Goal: Information Seeking & Learning: Learn about a topic

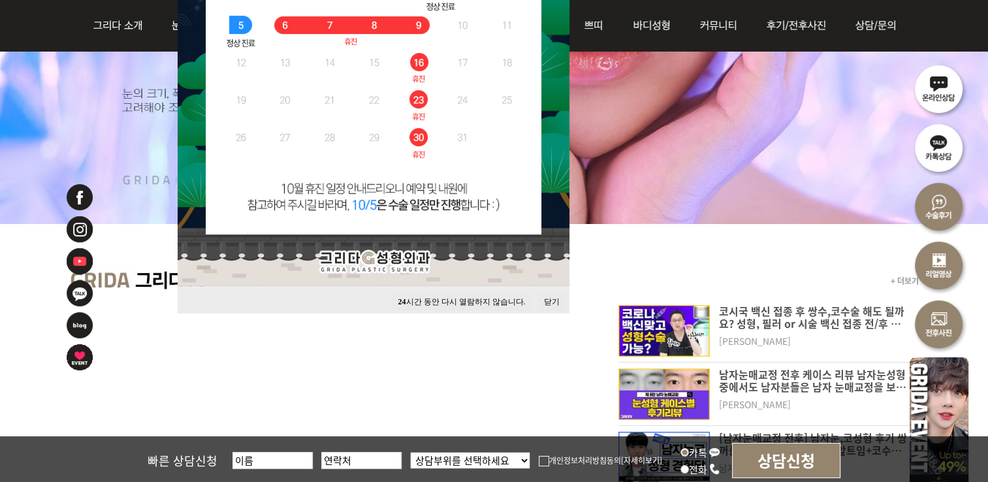
scroll to position [392, 0]
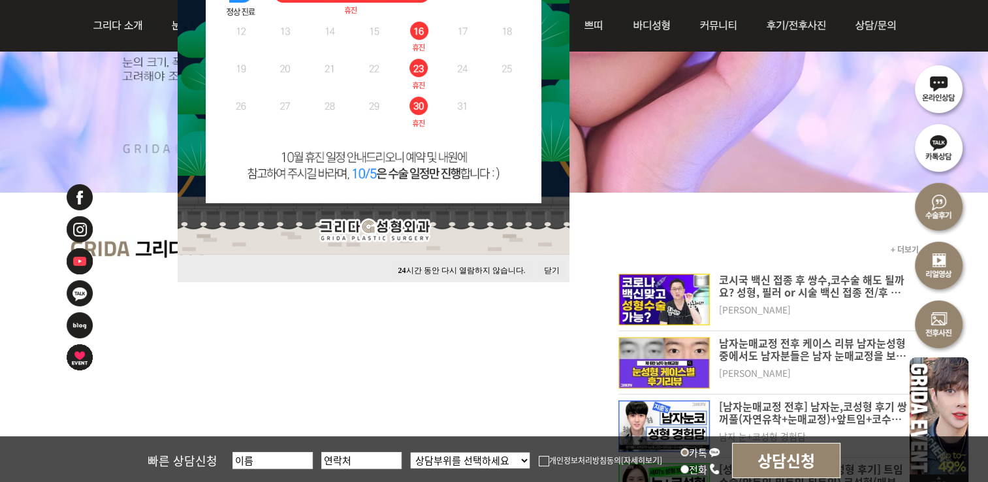
click at [548, 269] on button "닫기" at bounding box center [551, 271] width 29 height 18
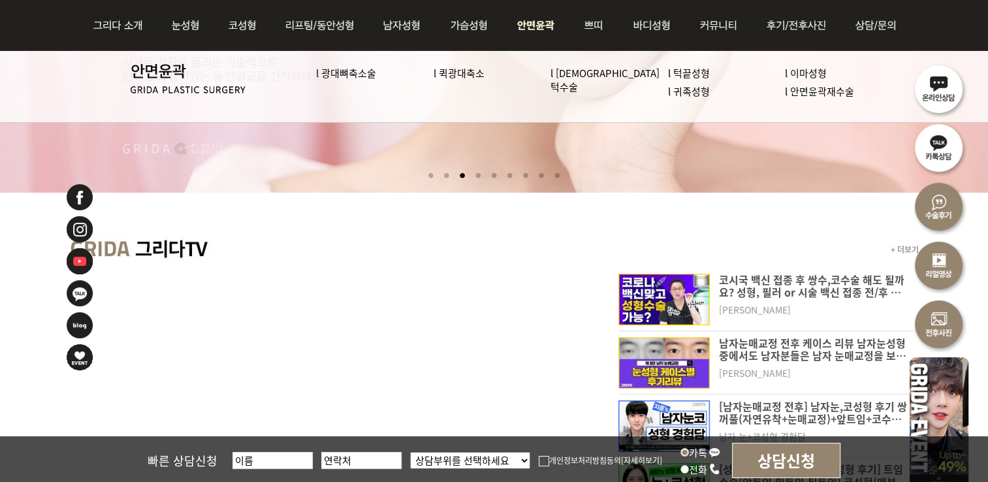
click at [528, 33] on img at bounding box center [536, 25] width 67 height 51
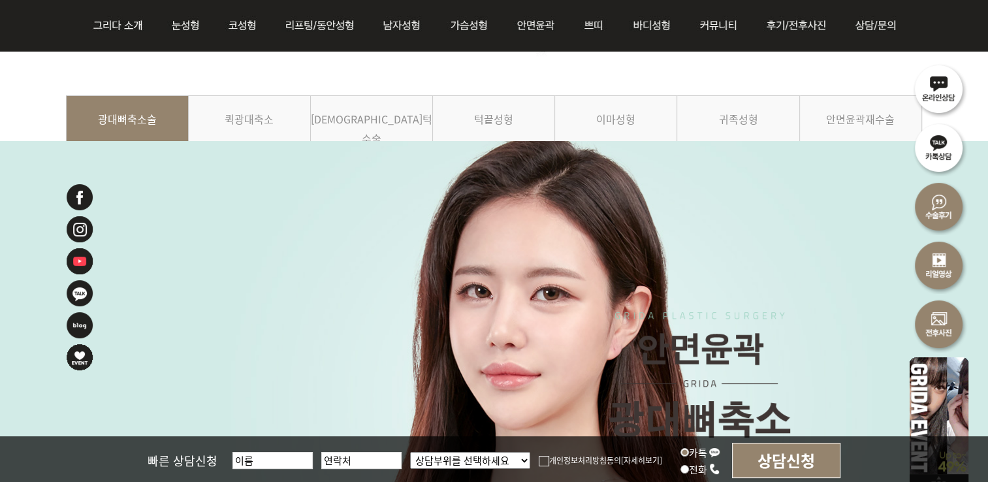
scroll to position [131, 0]
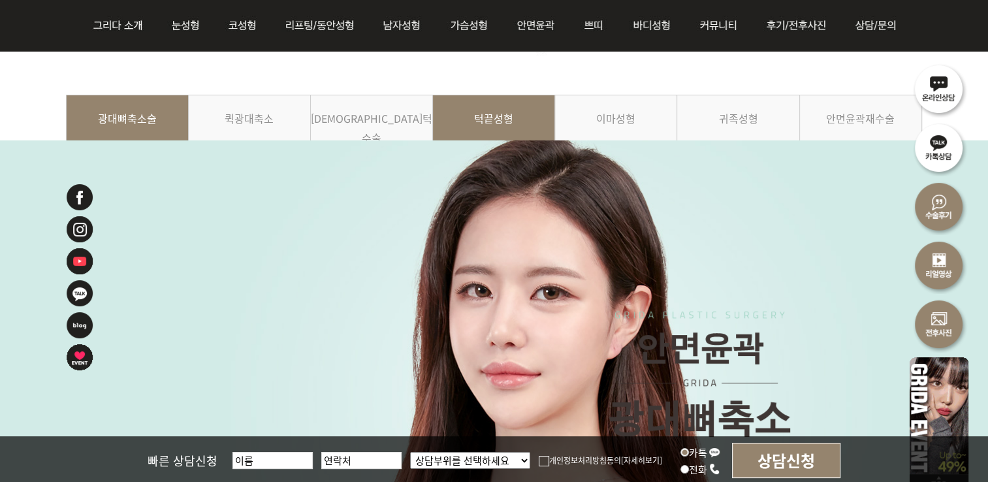
click at [497, 116] on link "턱끝성형" at bounding box center [494, 124] width 122 height 59
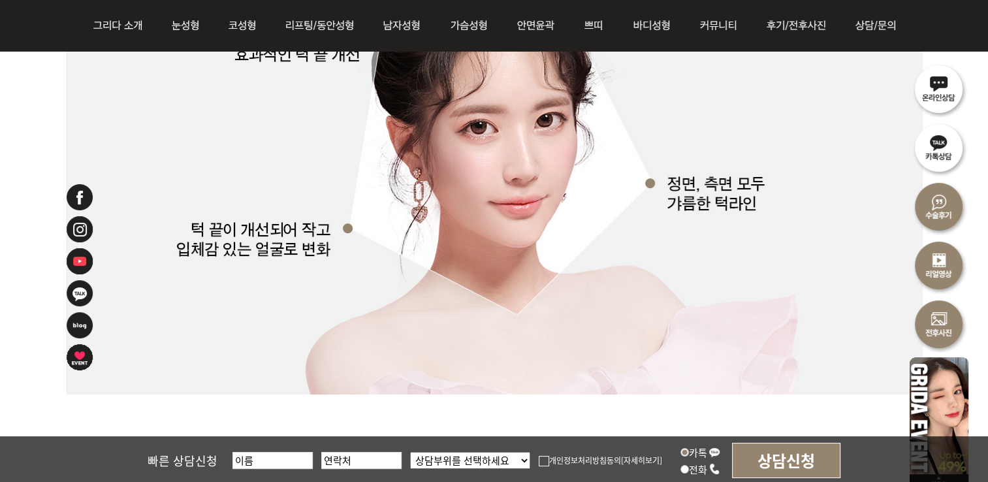
scroll to position [3592, 0]
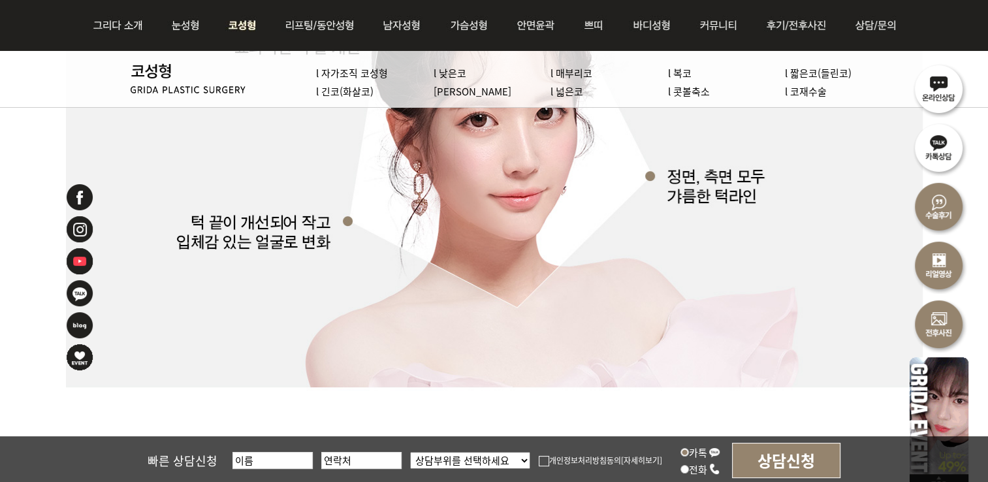
click at [246, 25] on img at bounding box center [243, 25] width 56 height 51
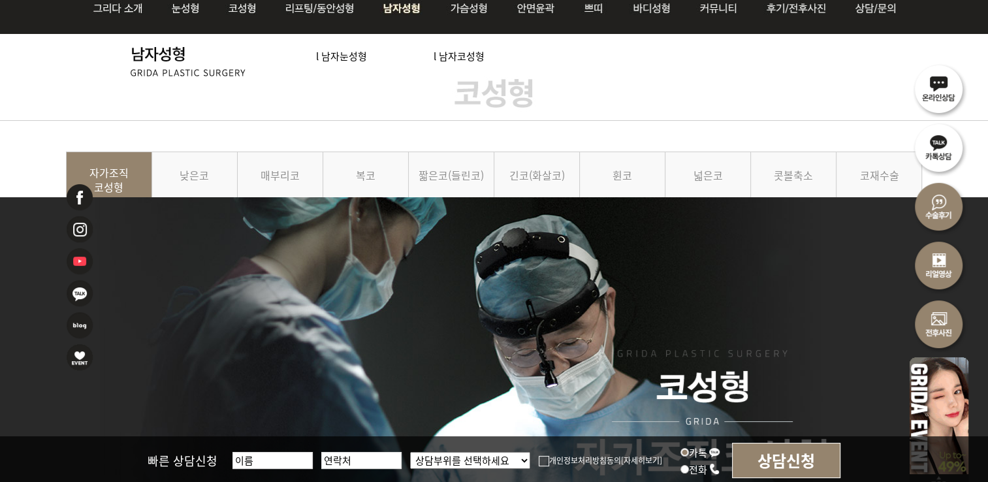
scroll to position [131, 0]
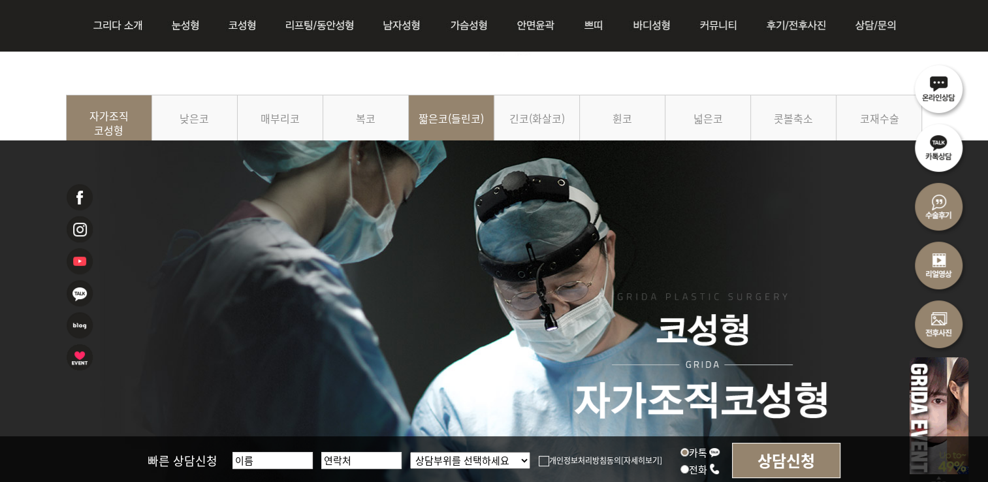
click at [428, 125] on link "짧은코(들린코)" at bounding box center [452, 124] width 86 height 59
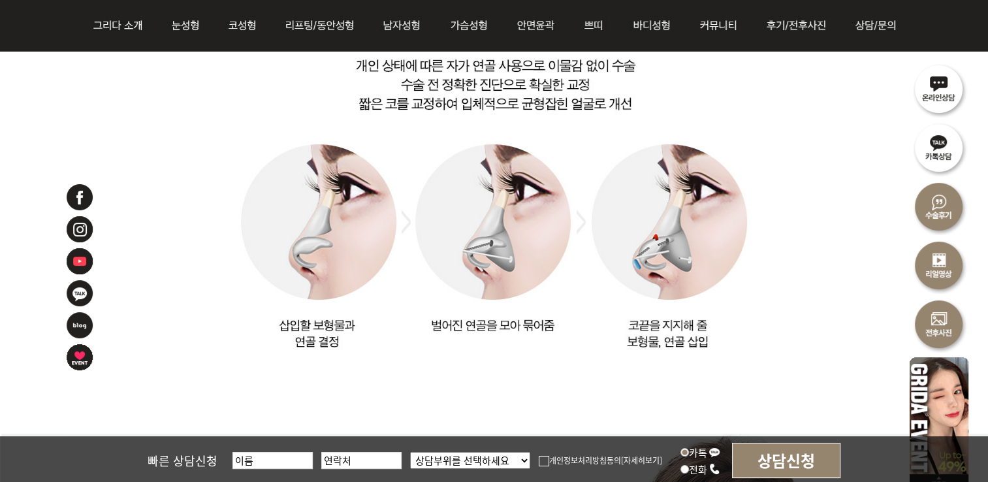
scroll to position [1763, 0]
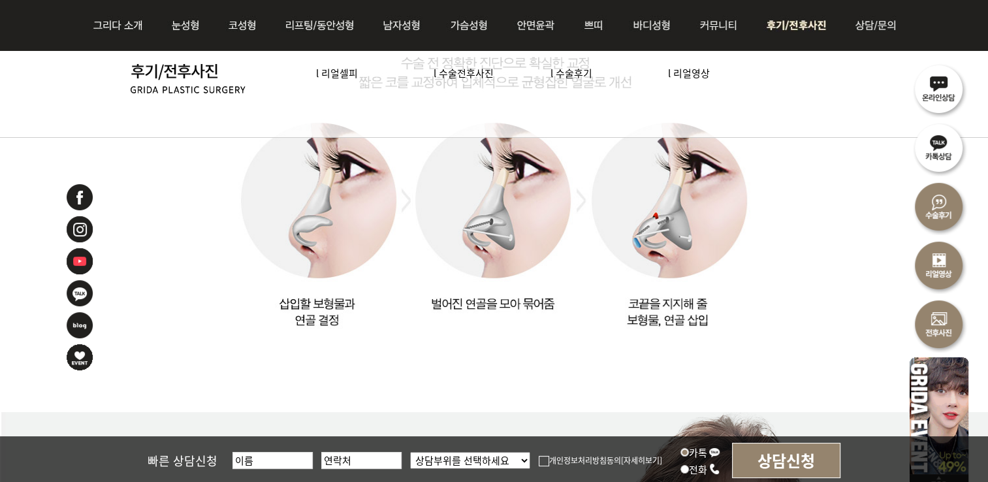
click at [786, 35] on img at bounding box center [798, 25] width 91 height 51
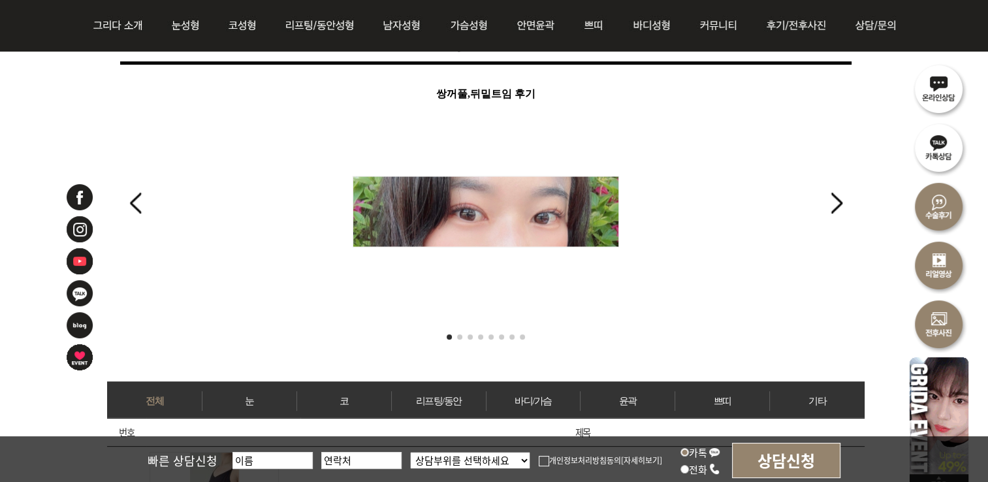
scroll to position [261, 0]
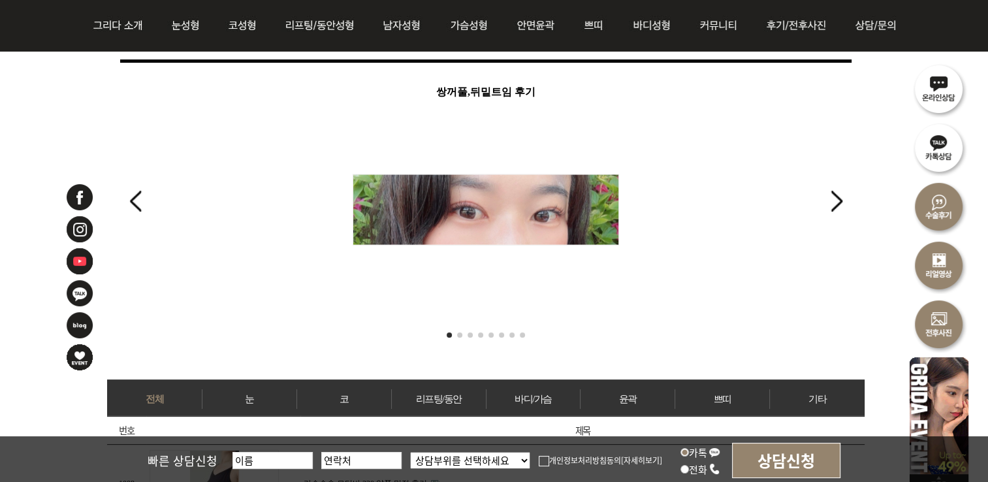
click at [819, 203] on div "쌍꺼풀,뒤밑트임 후기" at bounding box center [485, 198] width 731 height 232
click at [837, 199] on div "Next slide" at bounding box center [836, 201] width 18 height 29
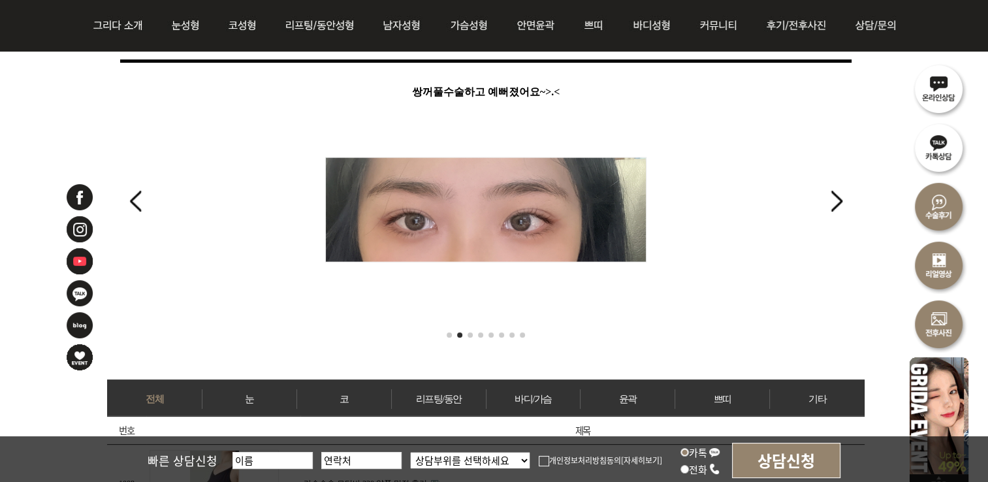
click at [837, 199] on div "Next slide" at bounding box center [836, 201] width 18 height 29
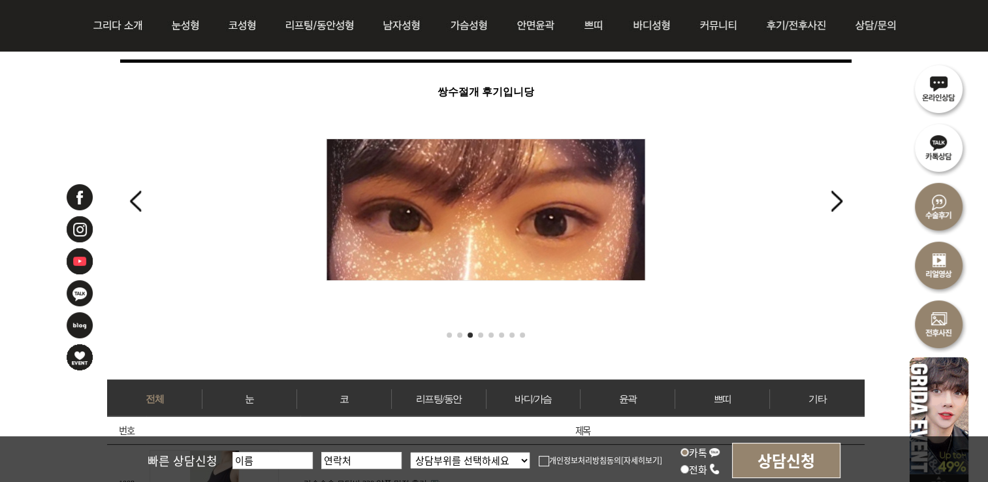
click at [837, 199] on div "Next slide" at bounding box center [836, 201] width 18 height 29
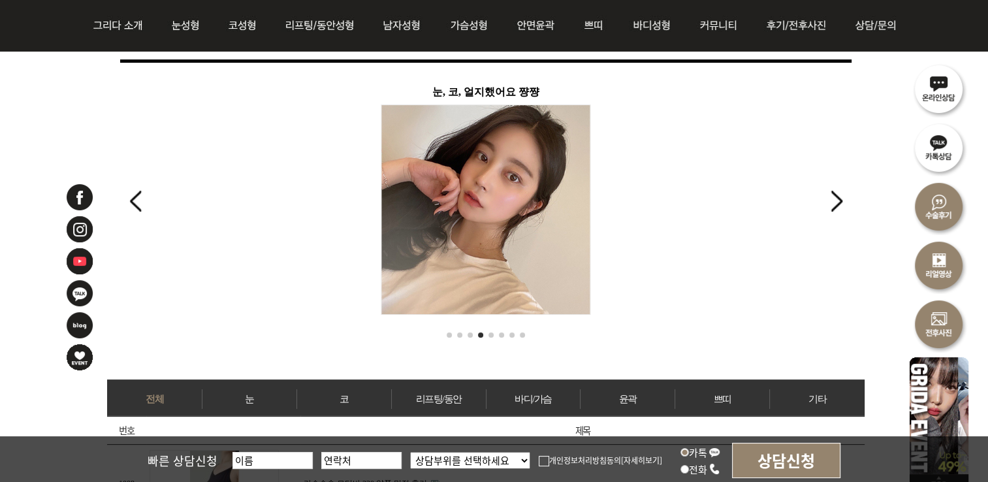
click at [837, 199] on div "Next slide" at bounding box center [836, 201] width 18 height 29
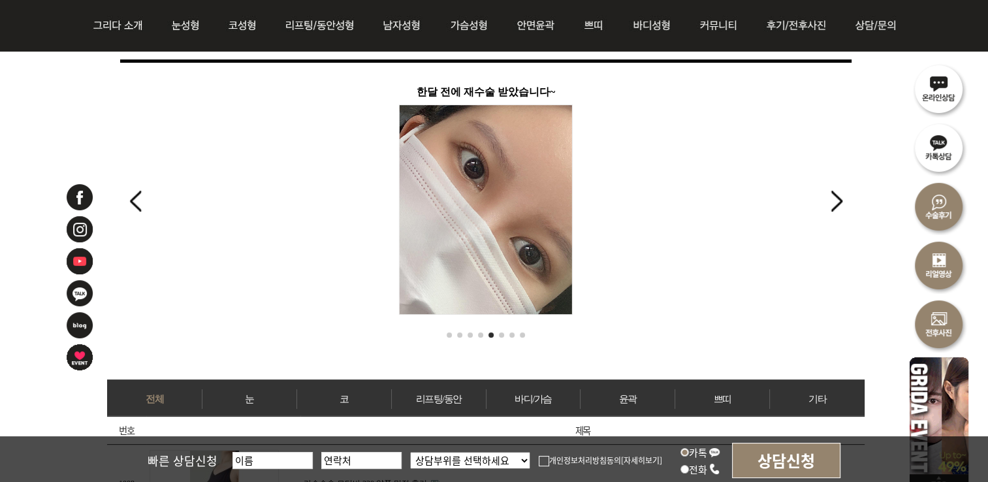
click at [837, 199] on div "Next slide" at bounding box center [836, 201] width 18 height 29
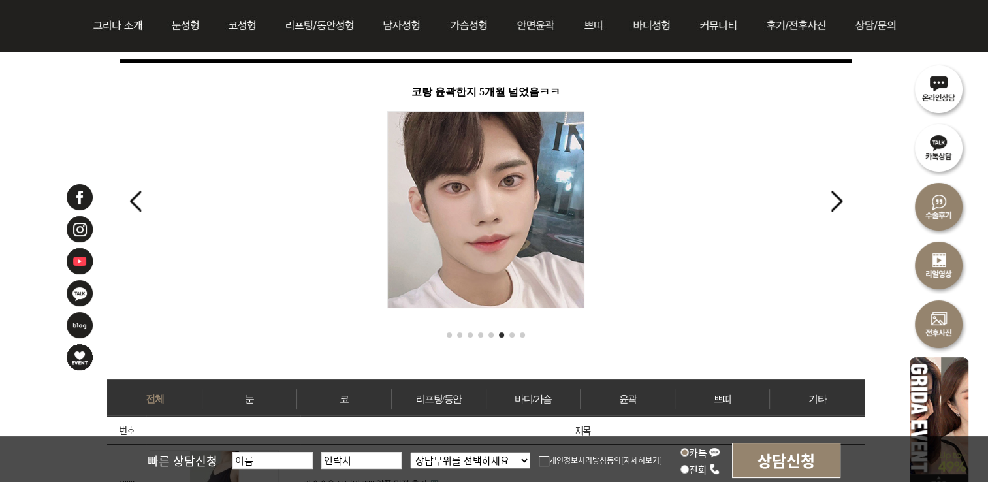
click at [837, 199] on div "Next slide" at bounding box center [836, 201] width 18 height 29
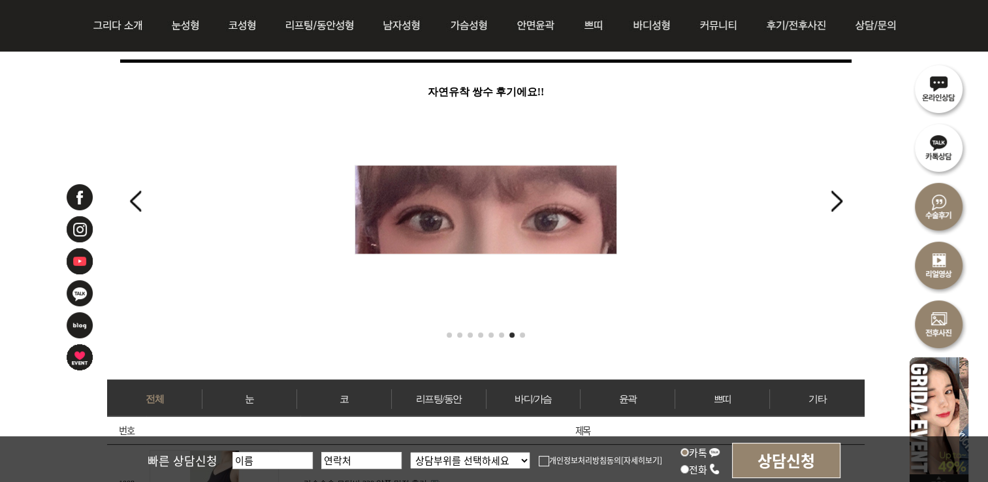
click at [836, 199] on div "Next slide" at bounding box center [836, 201] width 18 height 29
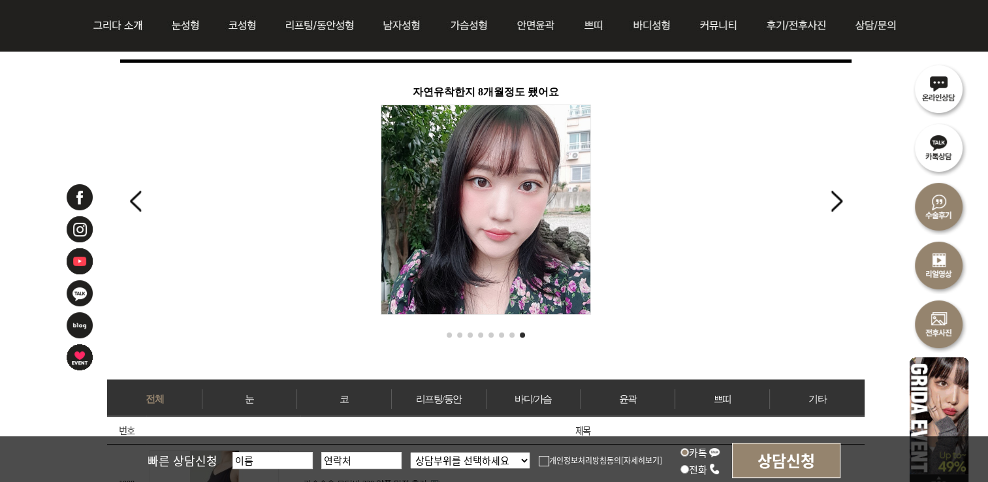
click at [834, 199] on div "Next slide" at bounding box center [836, 201] width 18 height 29
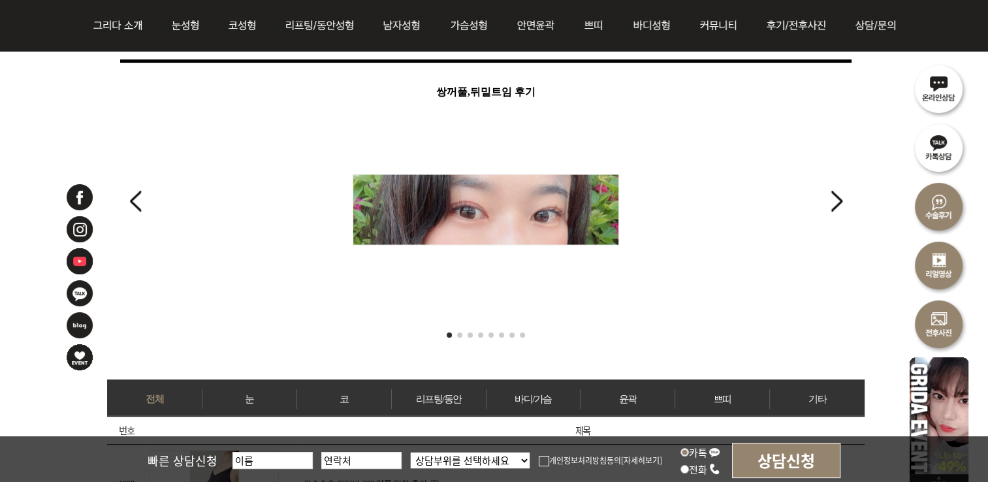
click at [833, 199] on div "Next slide" at bounding box center [836, 201] width 18 height 29
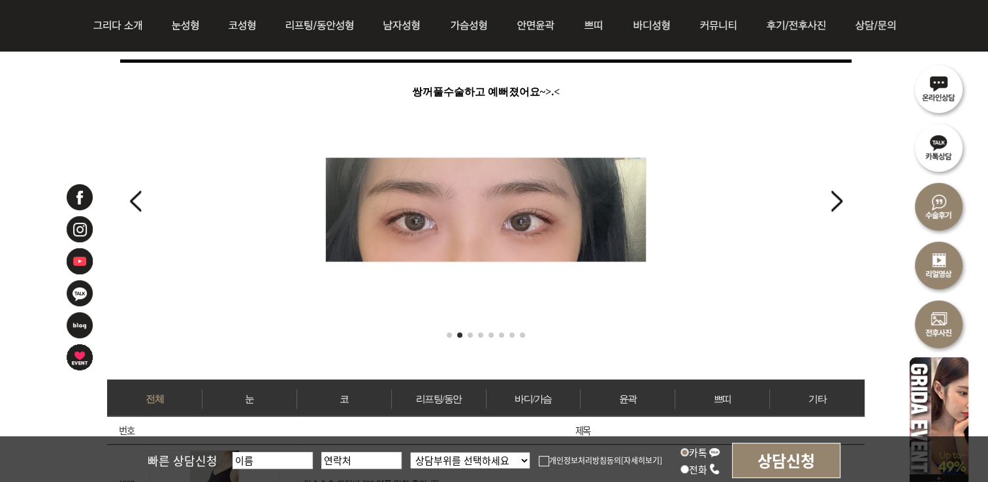
click at [833, 199] on div "Next slide" at bounding box center [836, 201] width 18 height 29
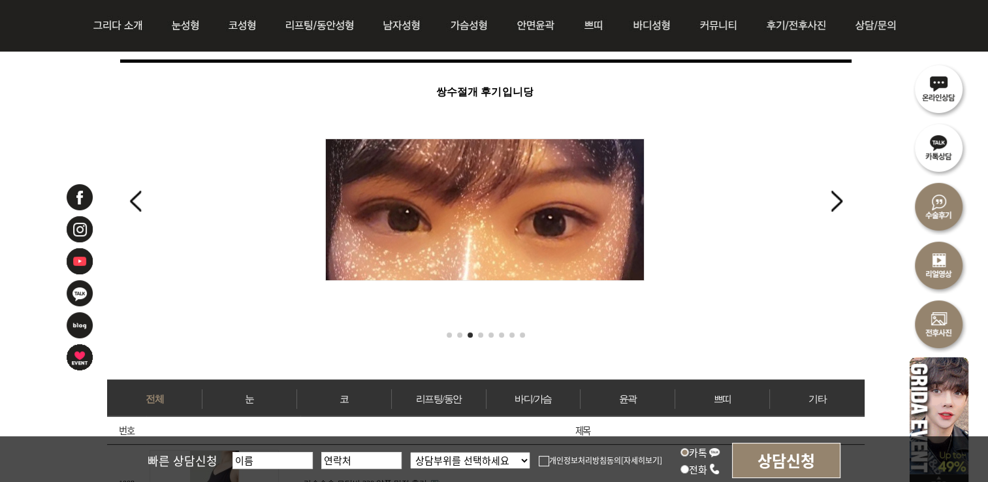
click at [822, 219] on div "BEST REVIEW 자연유착한지 8개월정도 됐어요 쌍꺼풀,뒤밑트임 후기 쌍꺼풀수술하고 예뻐졌어요~>.< ﻿쌍수절개 후기입니당 눈, 코, 얼지…" at bounding box center [485, 180] width 757 height 334
click at [512, 216] on img at bounding box center [484, 209] width 319 height 142
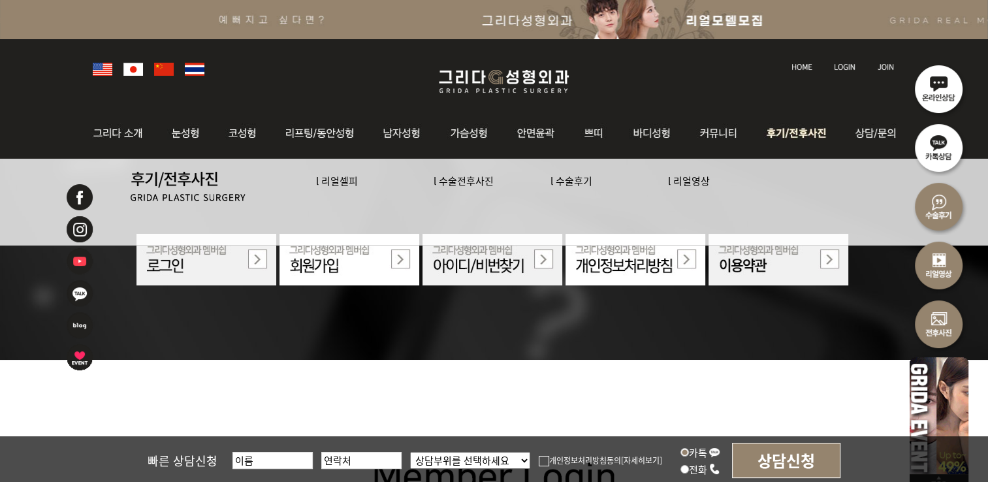
click at [803, 132] on img at bounding box center [798, 133] width 91 height 51
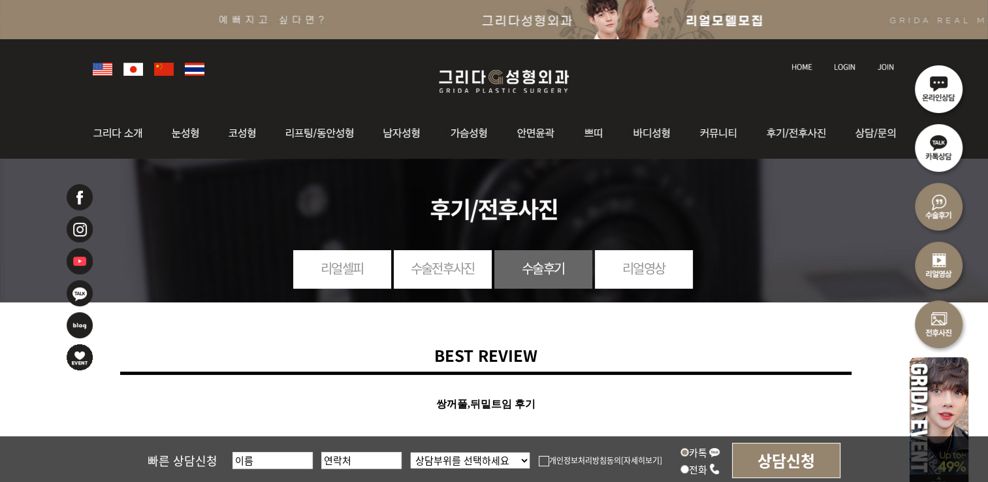
click at [938, 305] on img at bounding box center [939, 323] width 59 height 59
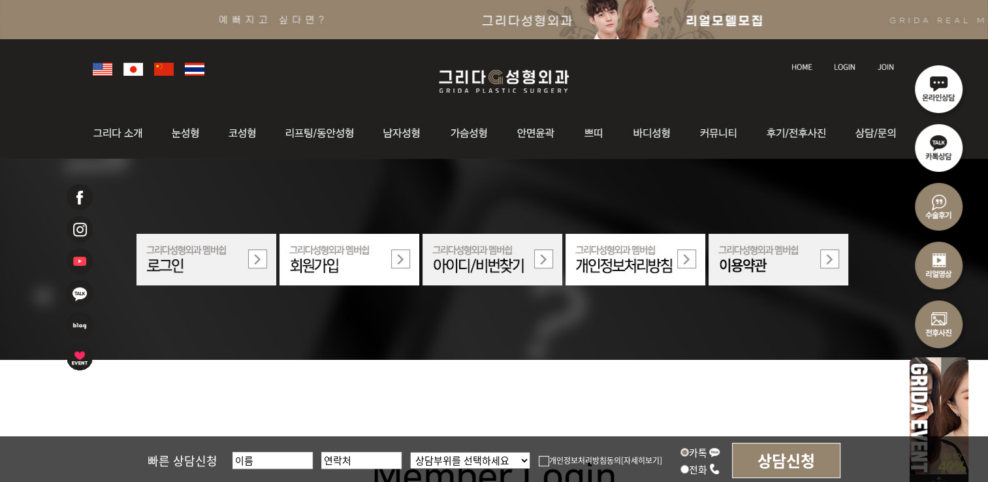
click at [342, 264] on img at bounding box center [349, 260] width 140 height 52
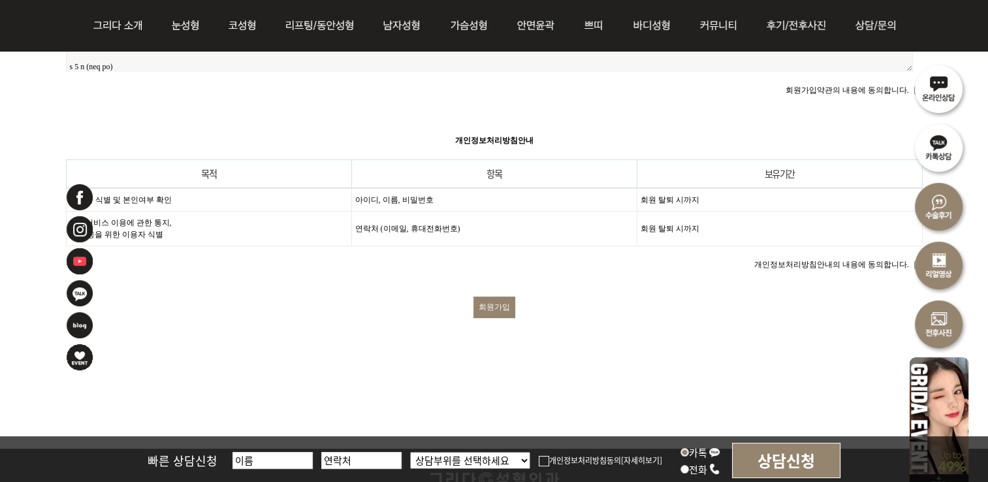
scroll to position [457, 0]
click at [484, 296] on input "회원가입" at bounding box center [494, 307] width 42 height 22
click at [916, 252] on img at bounding box center [939, 264] width 59 height 59
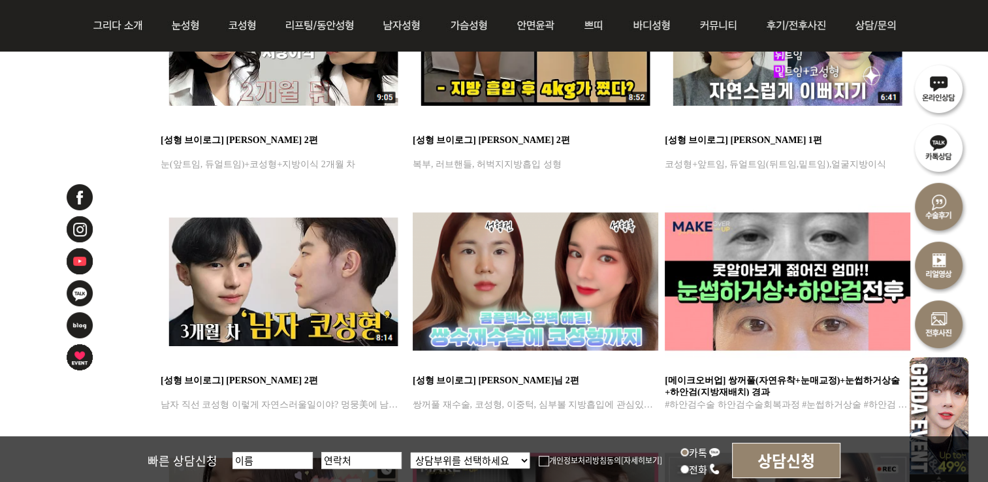
scroll to position [588, 0]
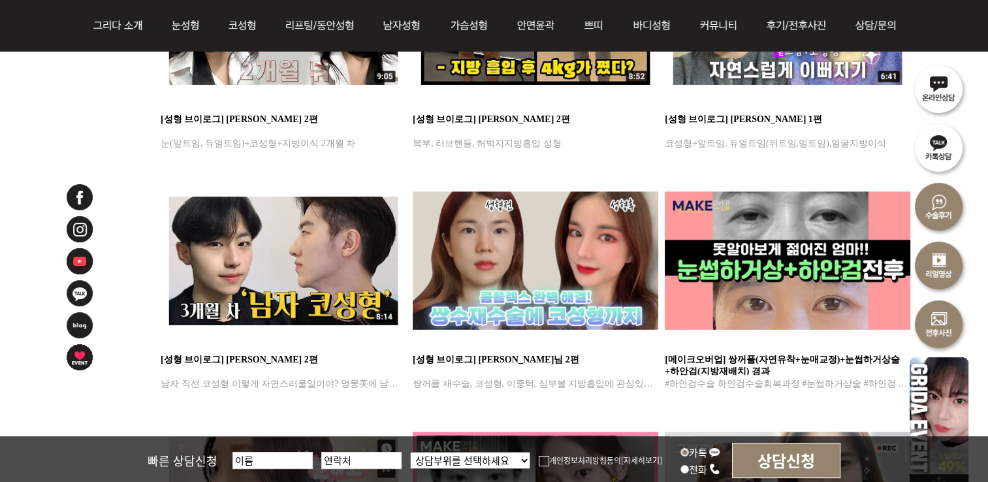
click at [610, 270] on img at bounding box center [536, 261] width 246 height 174
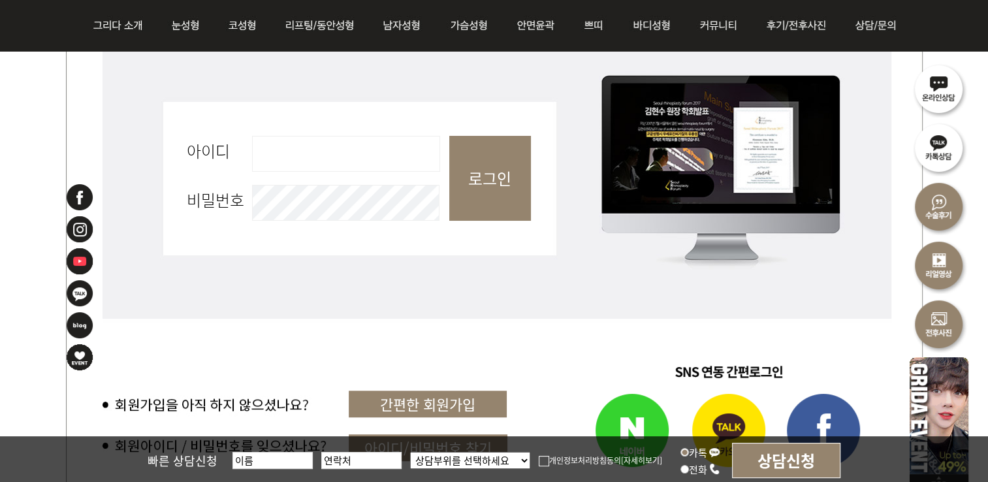
scroll to position [421, 0]
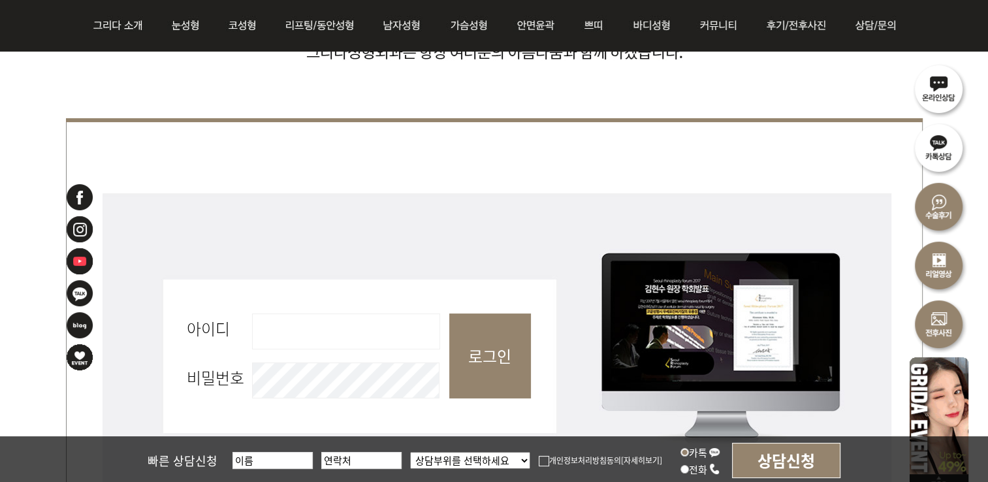
click at [940, 315] on img at bounding box center [939, 323] width 59 height 59
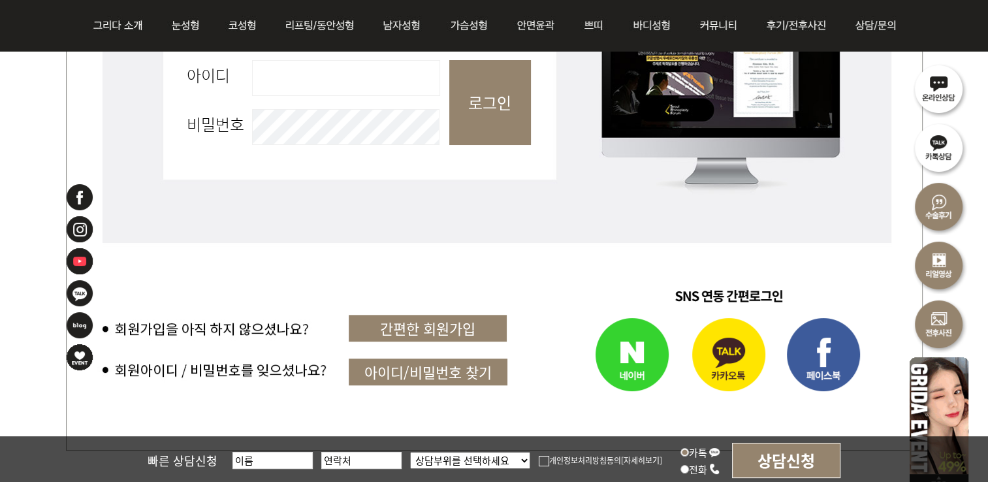
scroll to position [653, 0]
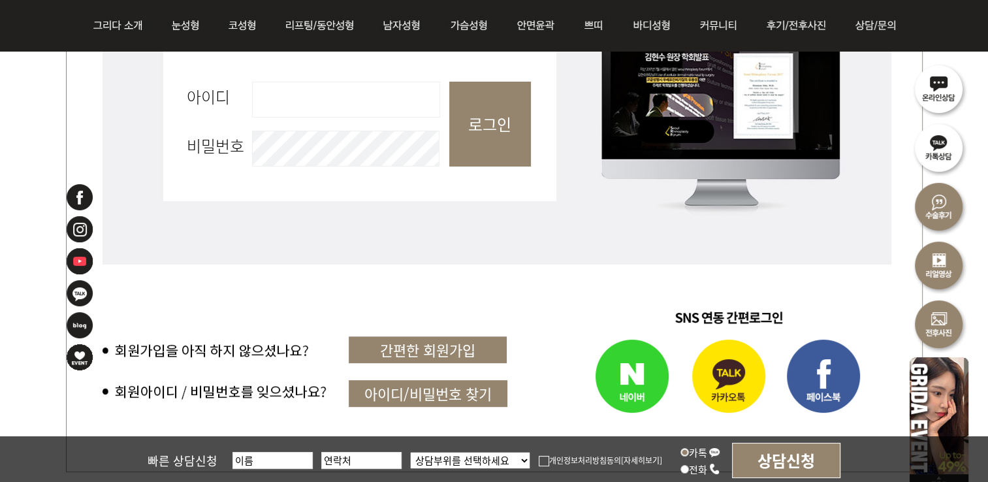
click at [925, 408] on img at bounding box center [939, 413] width 59 height 121
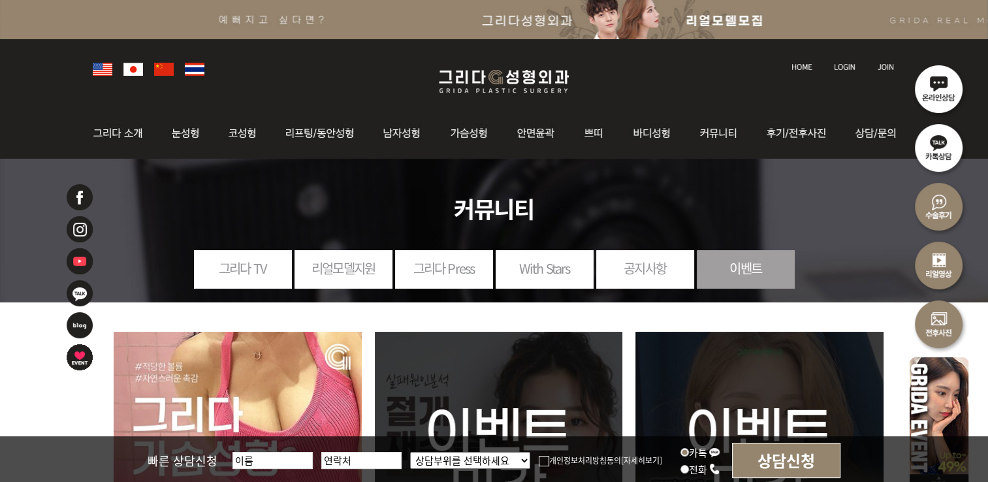
click at [363, 276] on link "리얼모델지원" at bounding box center [344, 268] width 98 height 36
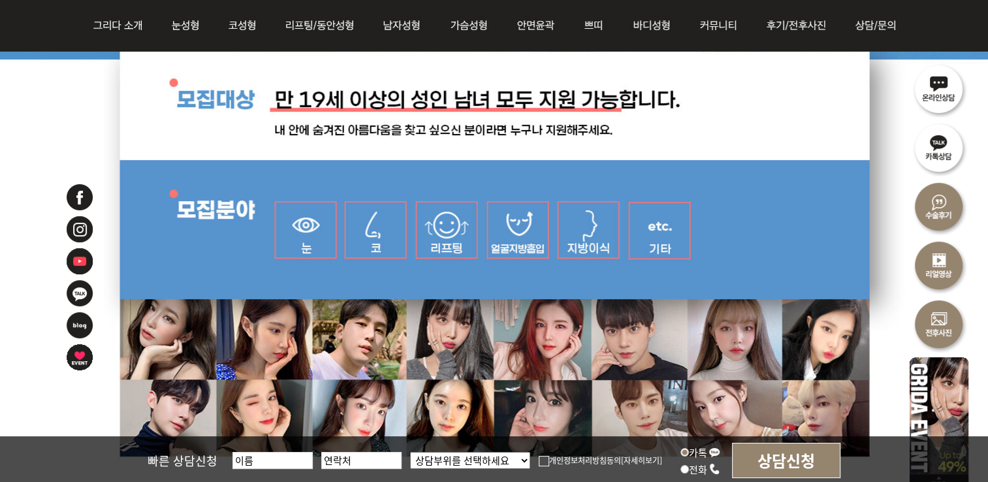
scroll to position [588, 0]
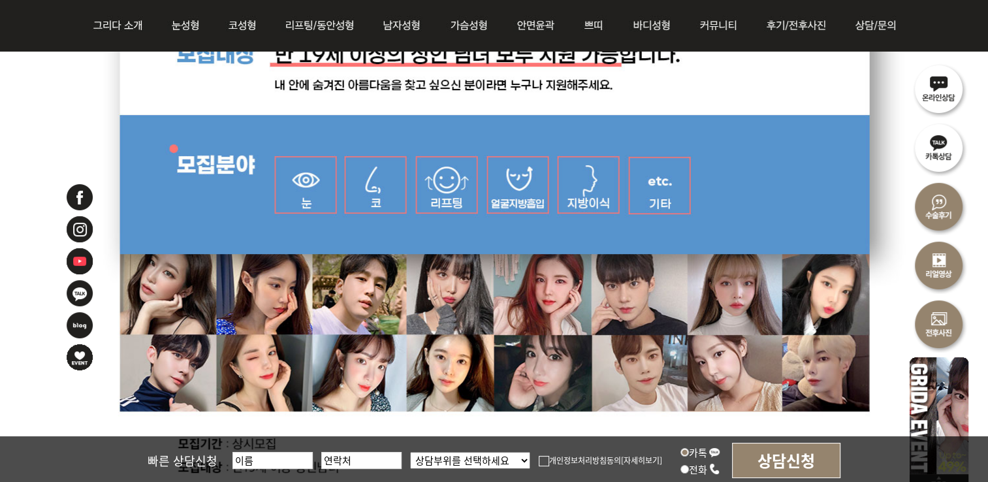
click at [475, 372] on div at bounding box center [494, 251] width 988 height 1175
click at [372, 170] on div at bounding box center [494, 251] width 988 height 1175
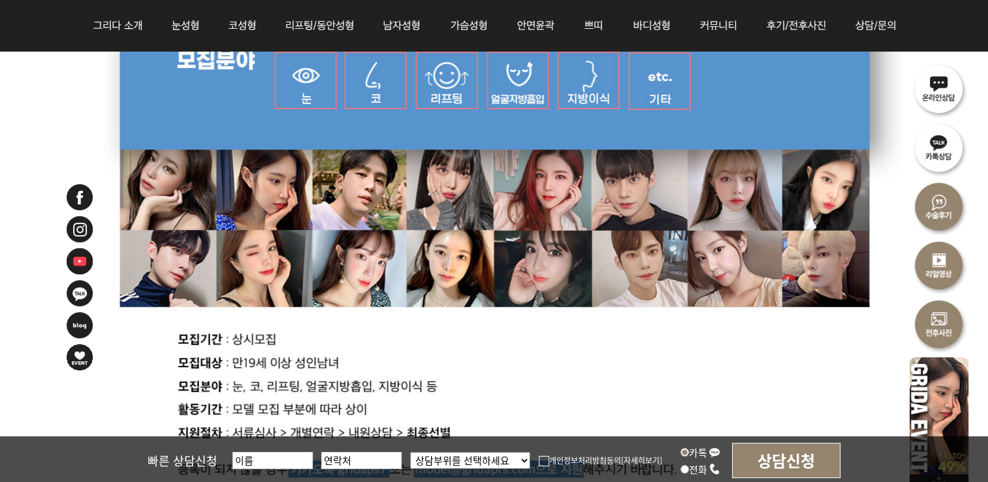
scroll to position [653, 0]
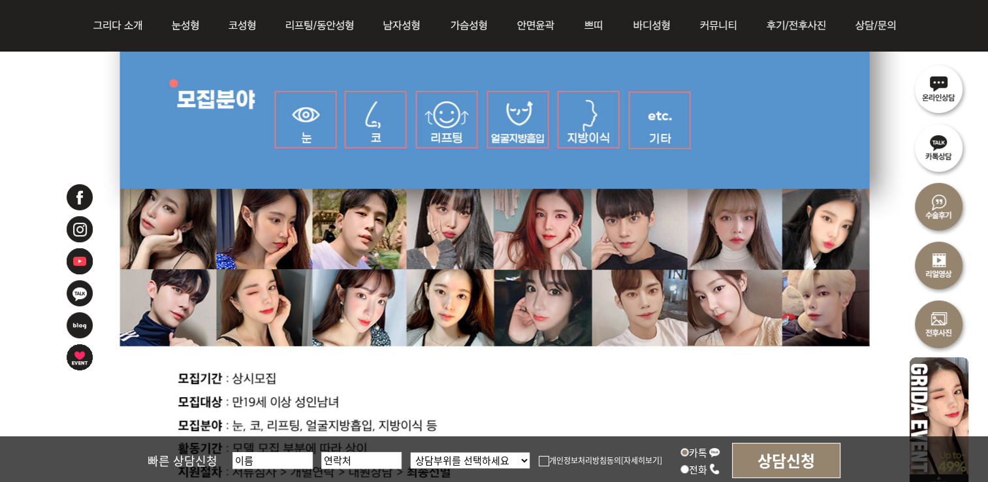
click at [458, 129] on div at bounding box center [494, 185] width 988 height 1175
click at [664, 134] on div at bounding box center [494, 185] width 988 height 1175
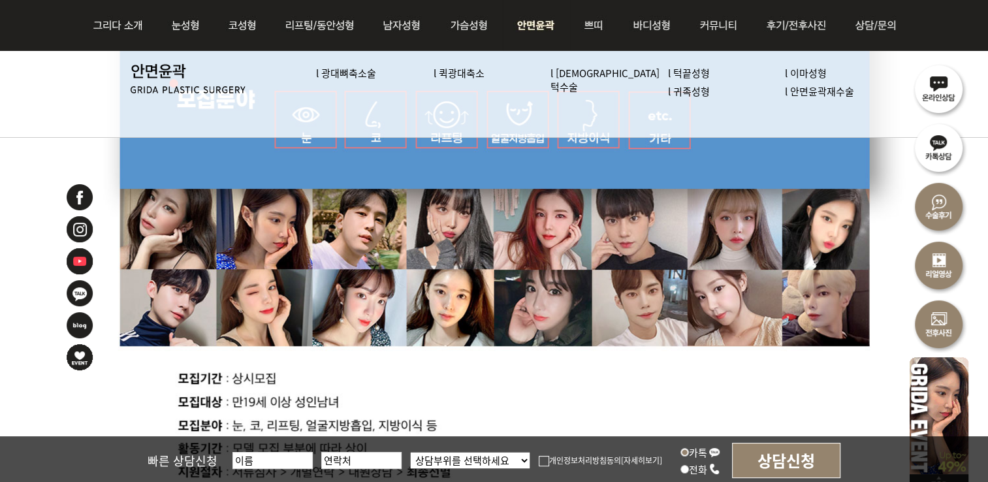
click at [567, 69] on link "l [DEMOGRAPHIC_DATA]턱수술" at bounding box center [604, 79] width 109 height 27
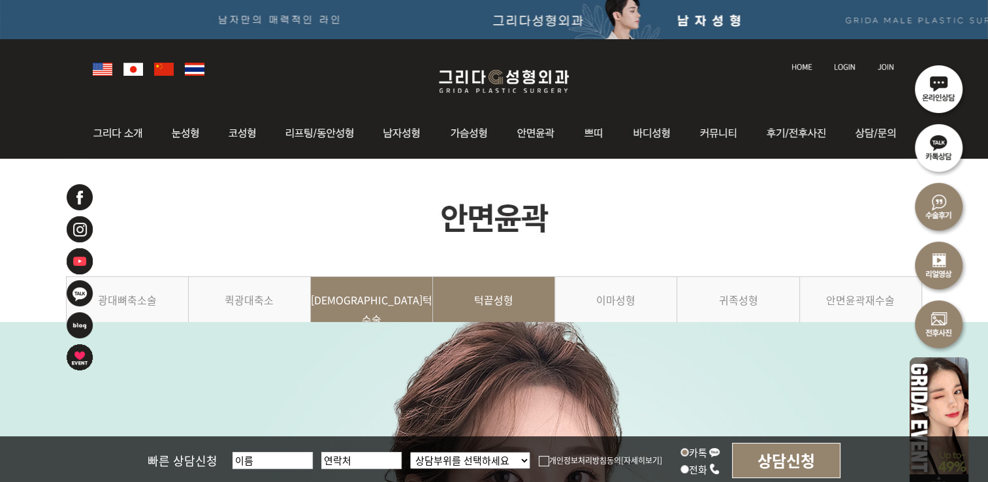
click at [543, 300] on link "턱끝성형" at bounding box center [494, 305] width 122 height 59
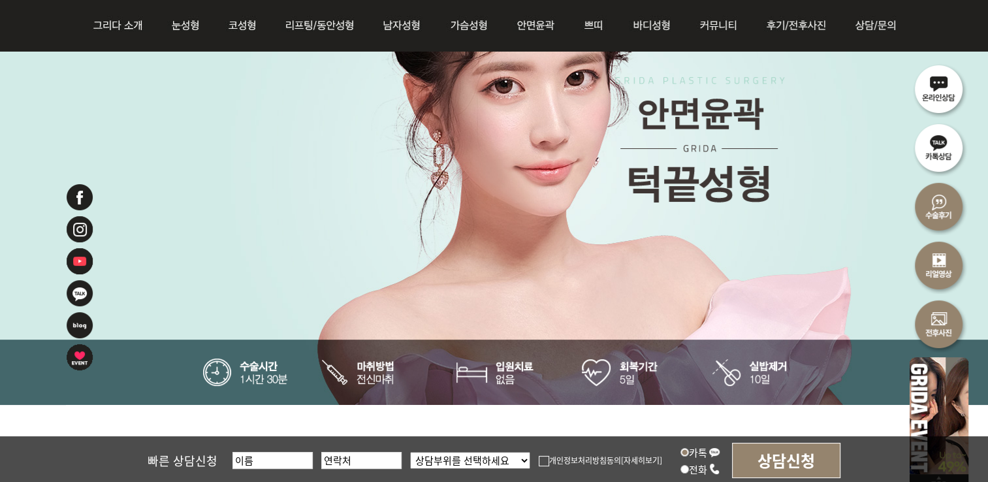
scroll to position [327, 0]
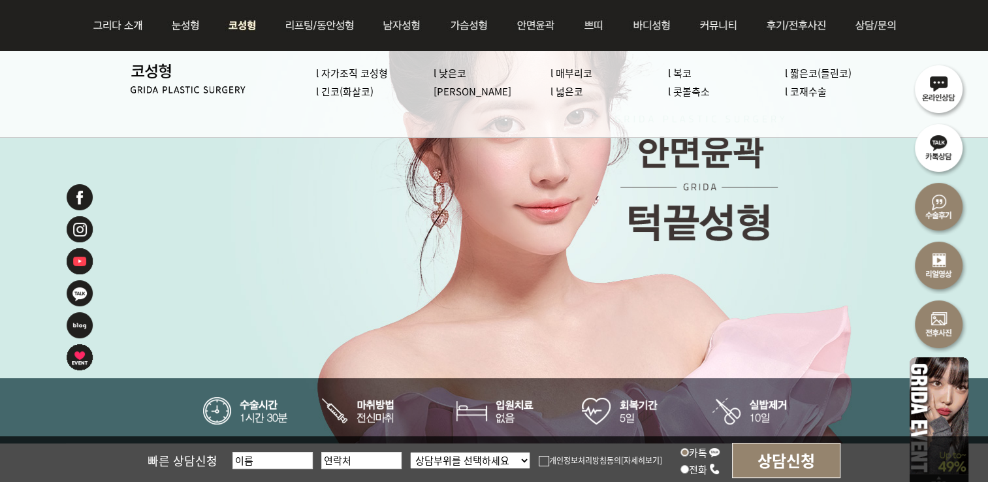
click at [799, 74] on link "l 짧은코(들린코)" at bounding box center [818, 73] width 67 height 14
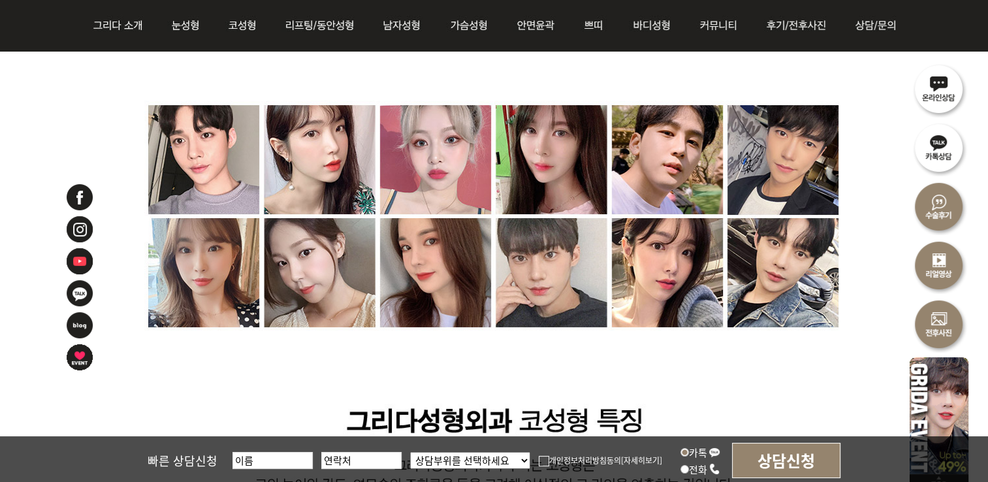
scroll to position [2939, 0]
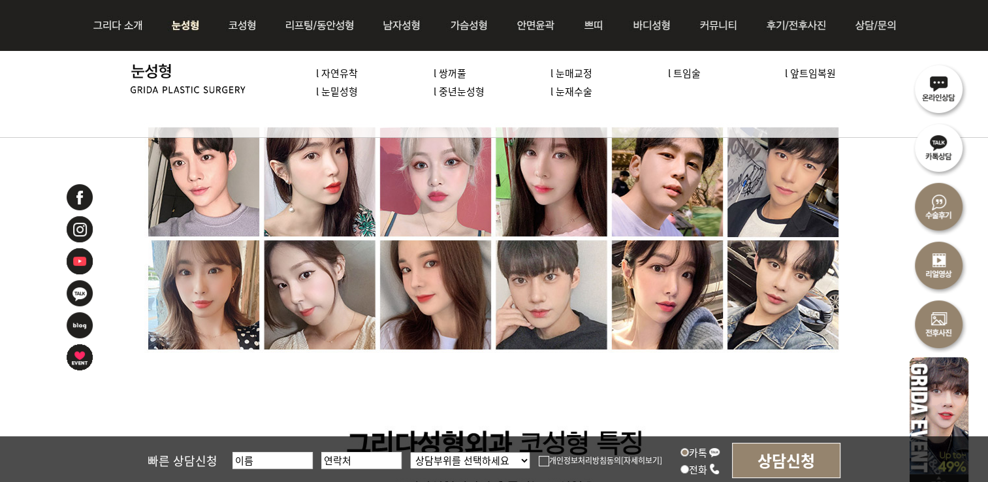
click at [469, 95] on link "l 중년눈성형" at bounding box center [459, 91] width 51 height 14
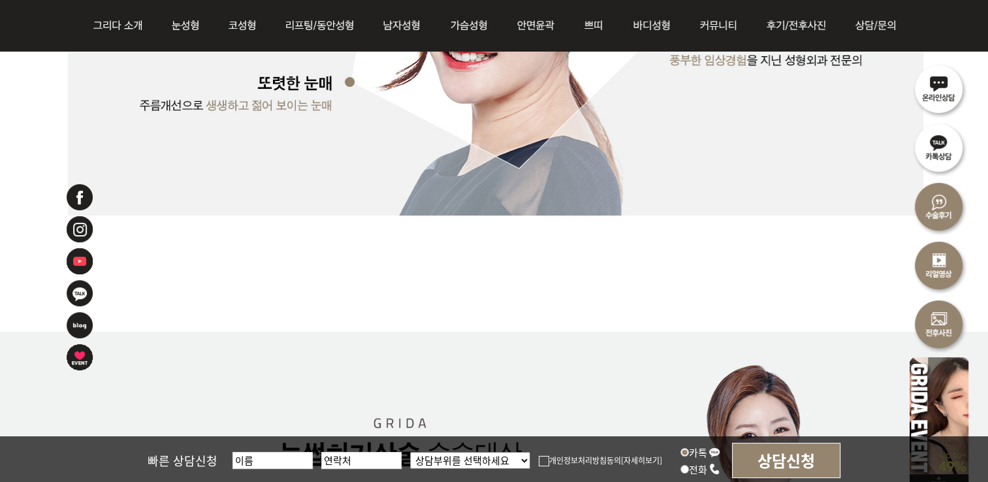
scroll to position [1828, 0]
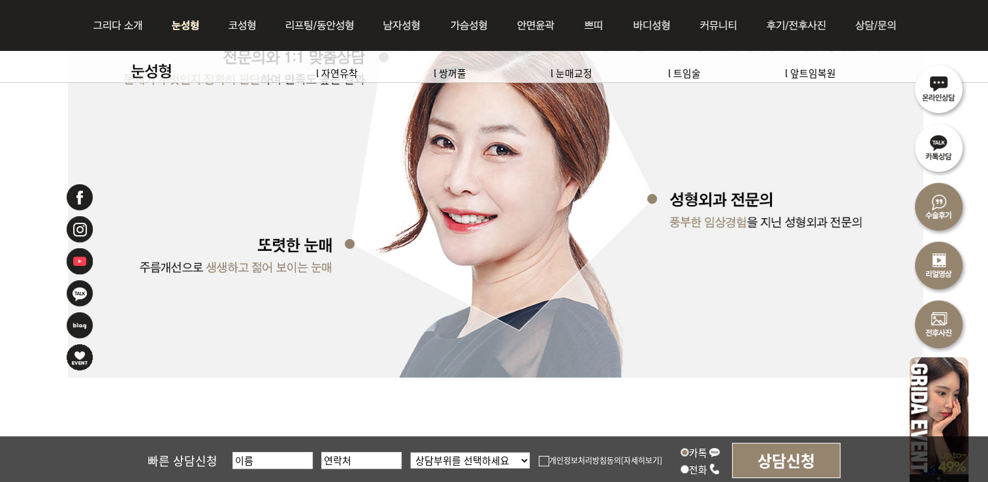
click at [176, 22] on img at bounding box center [186, 25] width 58 height 51
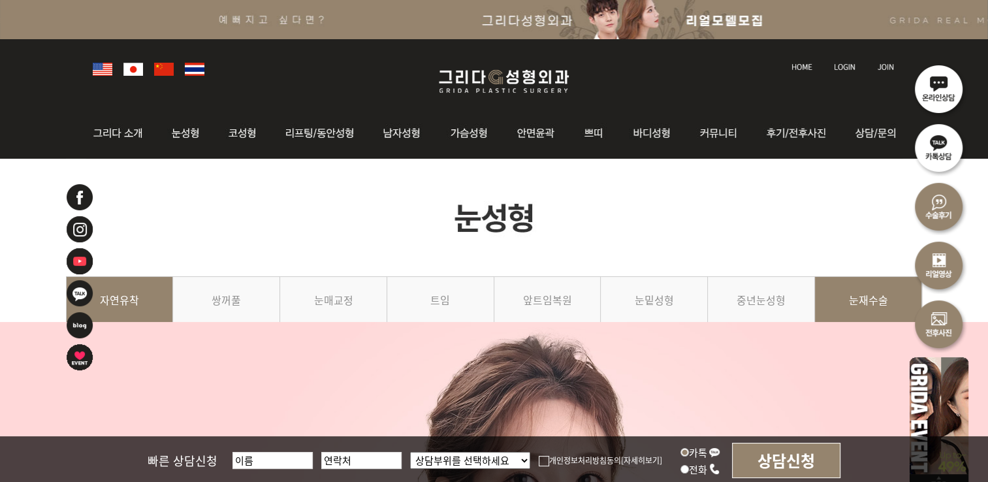
click at [867, 294] on link "눈재수술" at bounding box center [868, 305] width 107 height 59
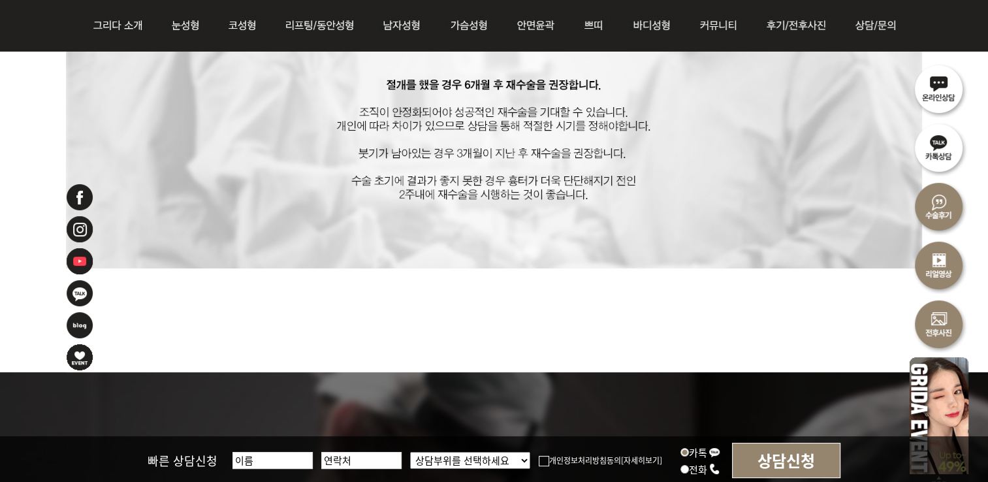
scroll to position [4049, 0]
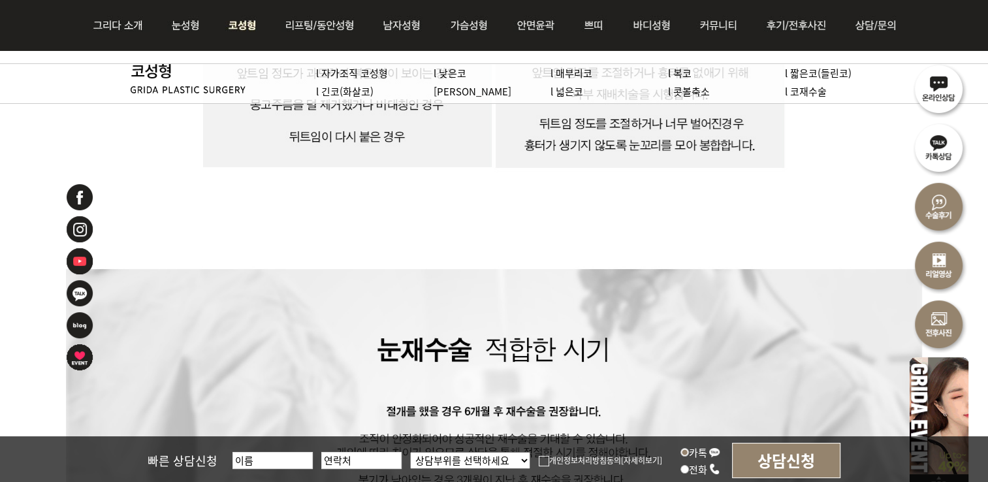
click at [243, 31] on img at bounding box center [243, 25] width 56 height 51
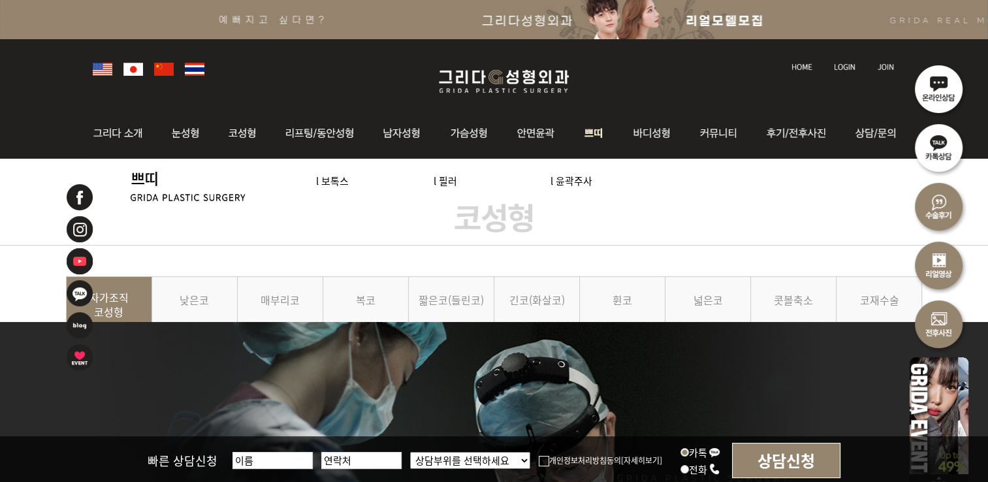
click at [584, 138] on img at bounding box center [594, 133] width 48 height 51
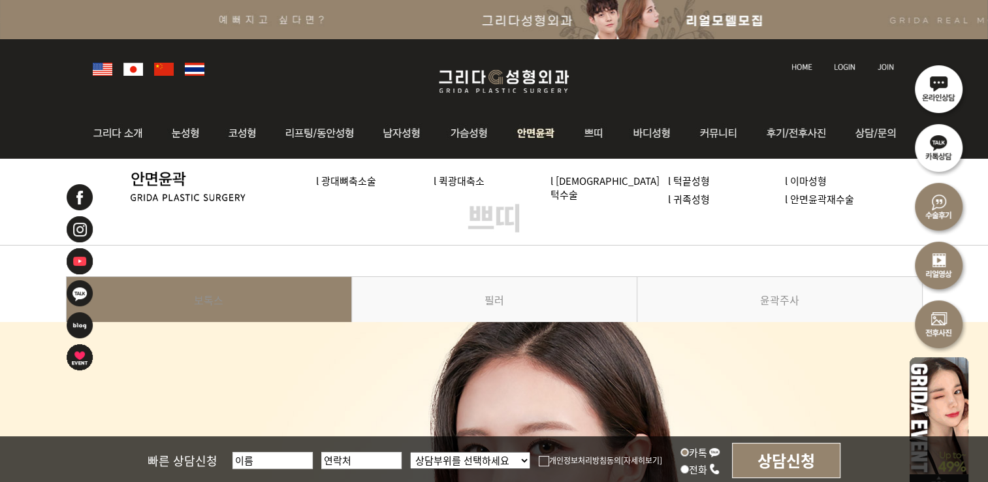
click at [551, 121] on img at bounding box center [536, 133] width 67 height 51
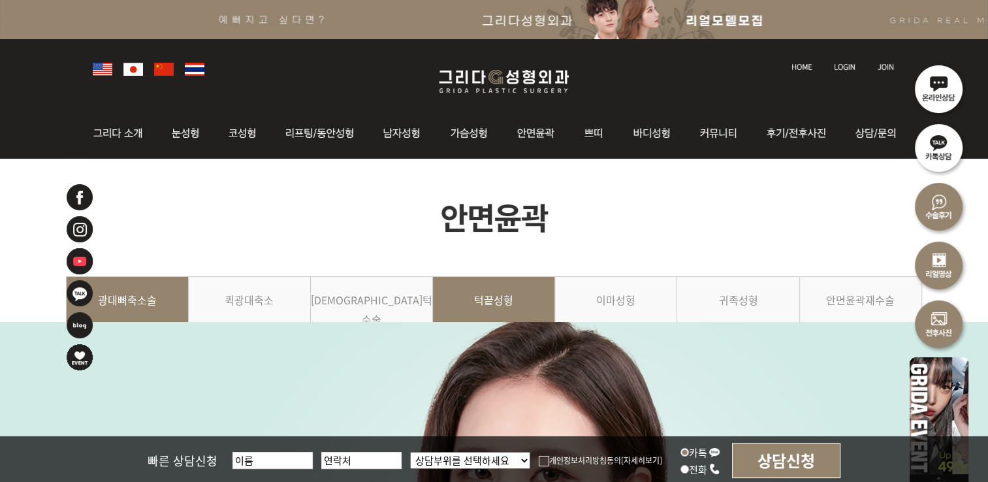
click at [486, 302] on link "턱끝성형" at bounding box center [494, 305] width 122 height 59
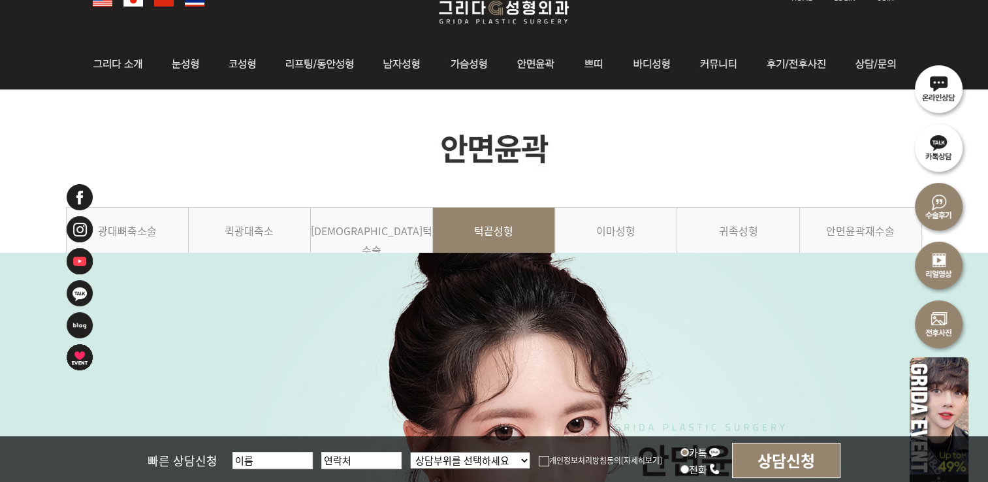
scroll to position [327, 0]
